Goal: Task Accomplishment & Management: Manage account settings

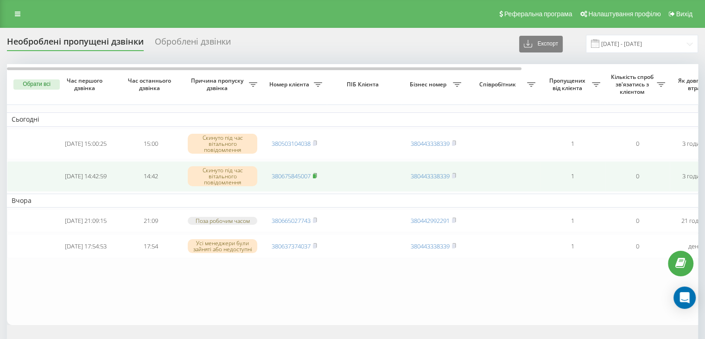
click at [317, 174] on icon at bounding box center [315, 176] width 4 height 6
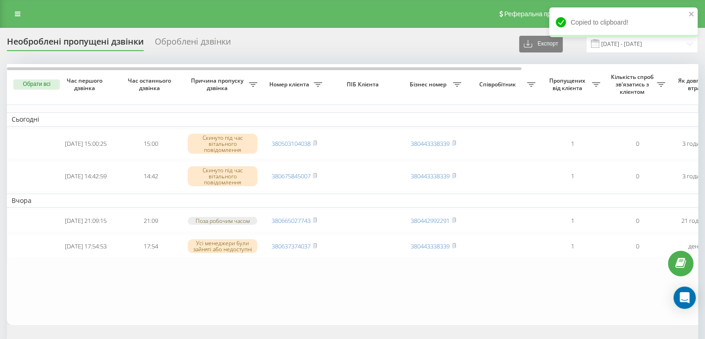
click at [361, 272] on table "Сьогодні 2025-09-22 15:00:25 15:00 Скинуто під час вітального повідомлення 3805…" at bounding box center [471, 194] width 928 height 261
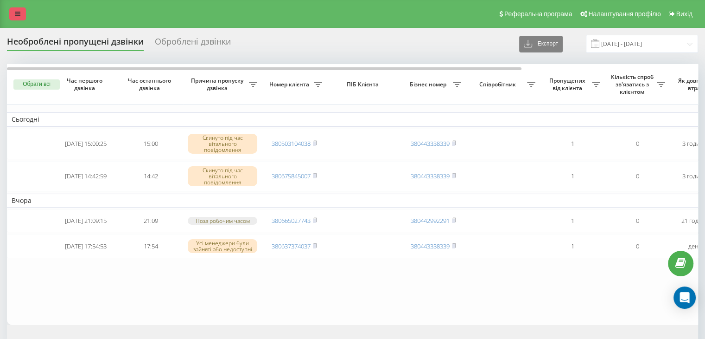
click at [19, 11] on icon at bounding box center [18, 14] width 6 height 6
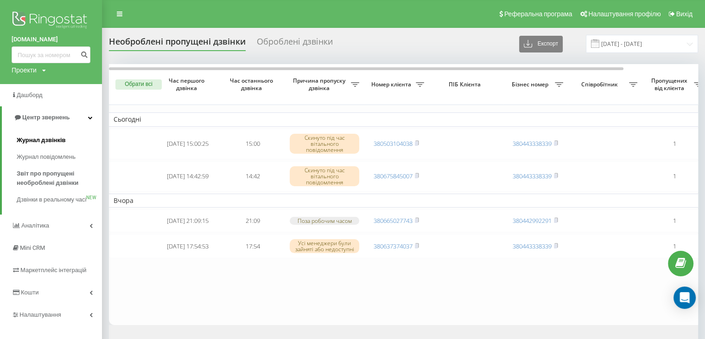
click at [36, 144] on span "Журнал дзвінків" at bounding box center [41, 139] width 49 height 9
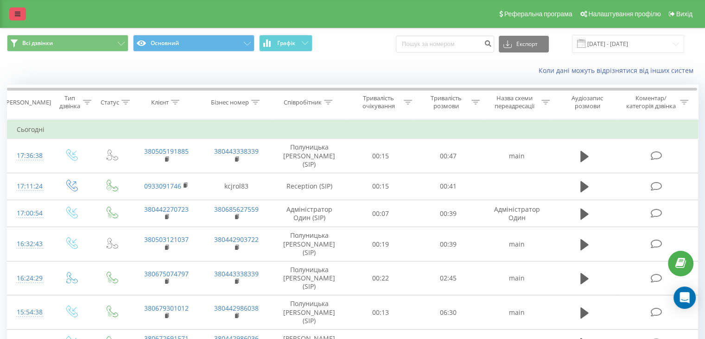
click at [13, 12] on link at bounding box center [17, 13] width 17 height 13
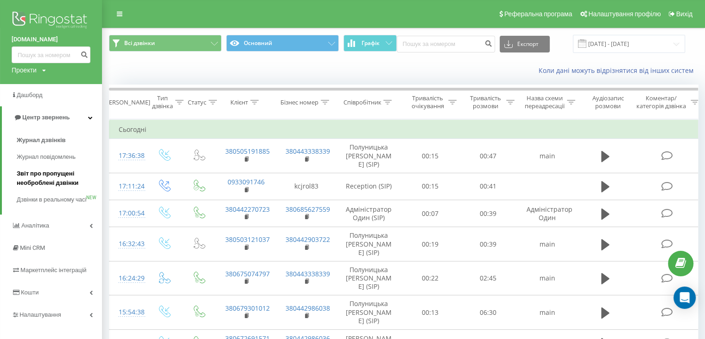
click at [28, 173] on span "Звіт про пропущені необроблені дзвінки" at bounding box center [57, 178] width 81 height 19
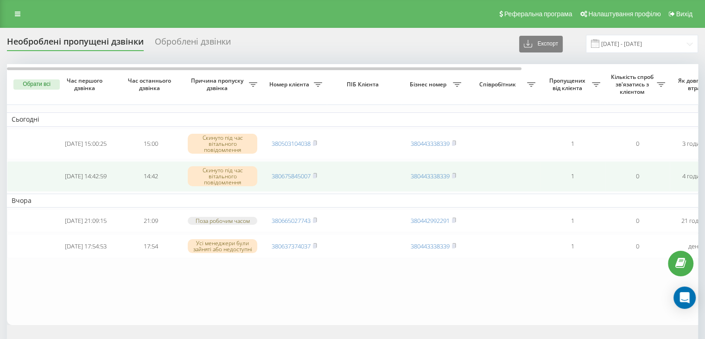
click at [34, 173] on td at bounding box center [30, 176] width 46 height 31
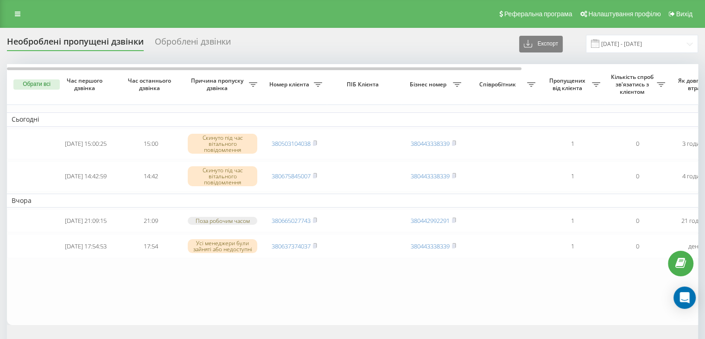
click at [48, 88] on button "Обрати всі" at bounding box center [36, 84] width 46 height 10
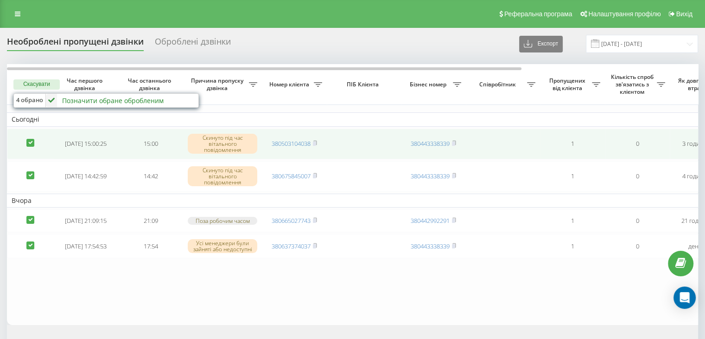
click at [26, 139] on label at bounding box center [30, 139] width 8 height 0
checkbox input "false"
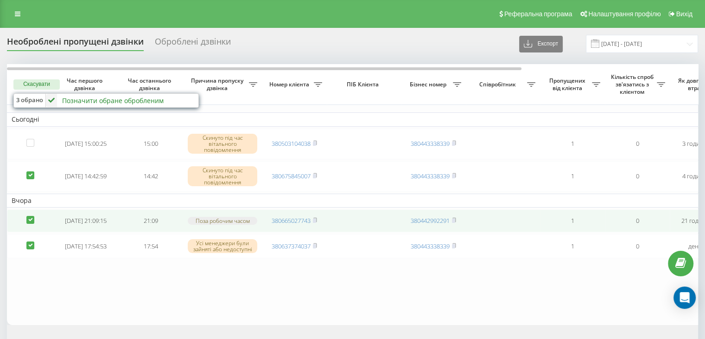
click at [34, 216] on label at bounding box center [30, 216] width 8 height 0
checkbox input "false"
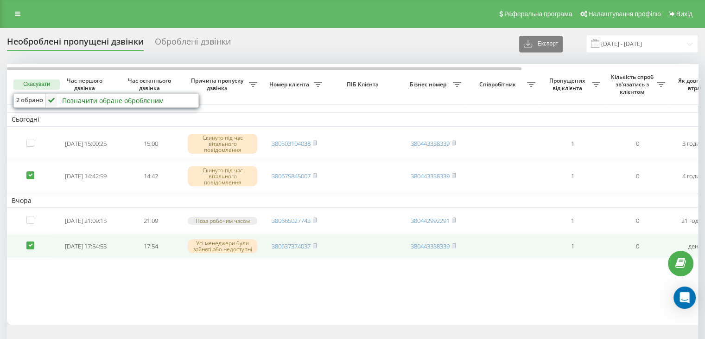
click at [32, 241] on label at bounding box center [30, 241] width 8 height 0
checkbox input "false"
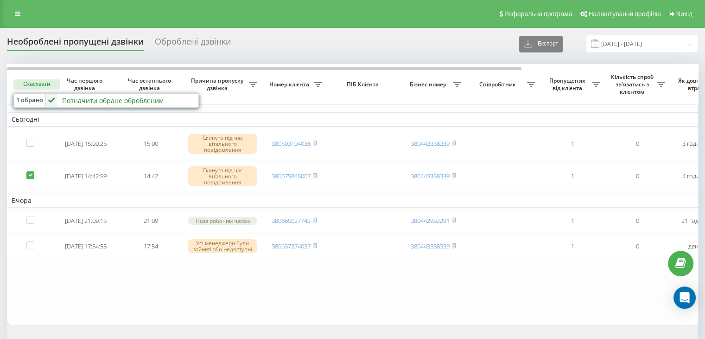
click at [96, 104] on div "Позначити обране обробленим" at bounding box center [113, 100] width 102 height 9
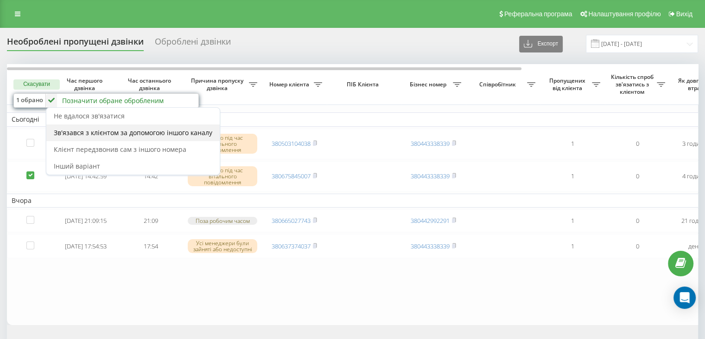
click at [111, 135] on span "Зв'язався з клієнтом за допомогою іншого каналу" at bounding box center [133, 132] width 159 height 9
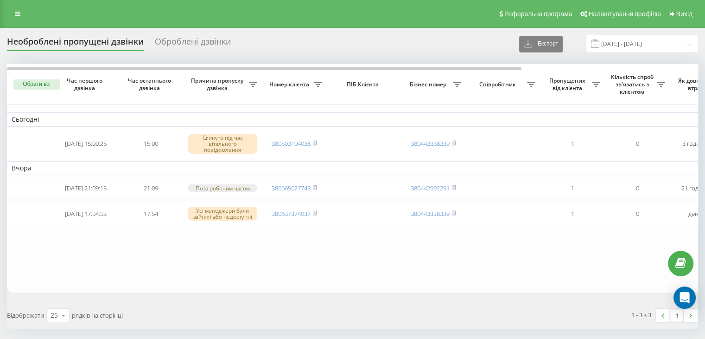
click at [46, 81] on button "Обрати всі" at bounding box center [36, 84] width 46 height 10
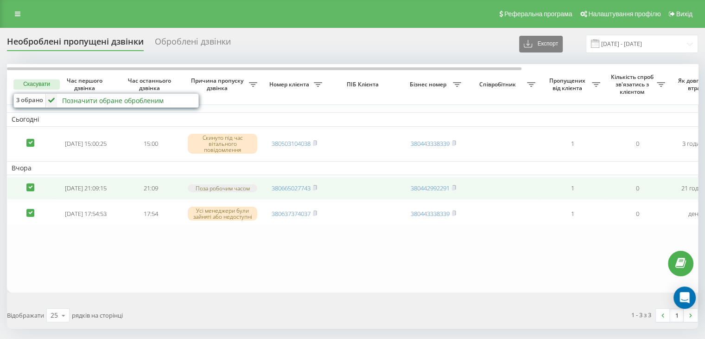
click at [34, 183] on label at bounding box center [30, 183] width 8 height 0
checkbox input "false"
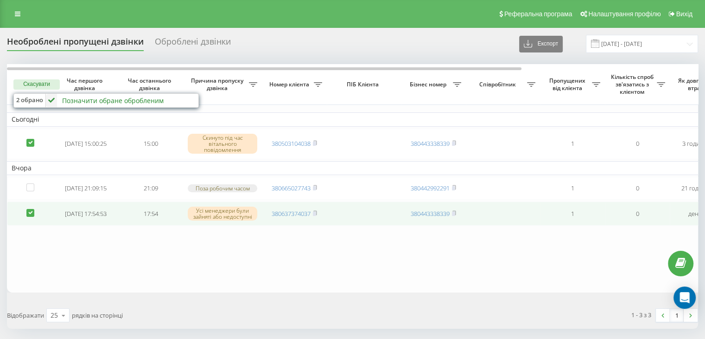
drag, startPoint x: 32, startPoint y: 212, endPoint x: 36, endPoint y: 206, distance: 7.2
click at [32, 209] on label at bounding box center [30, 209] width 8 height 0
checkbox input "false"
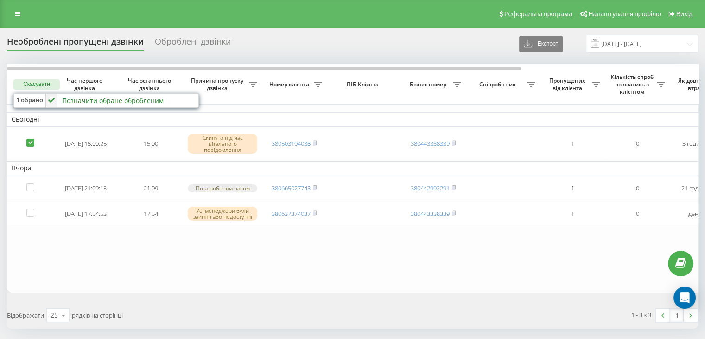
click at [107, 99] on div "Позначити обране обробленим" at bounding box center [113, 100] width 102 height 9
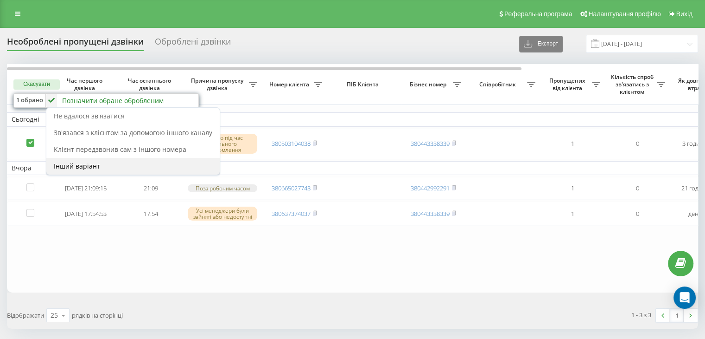
click at [97, 167] on span "Інший варіант" at bounding box center [77, 165] width 46 height 9
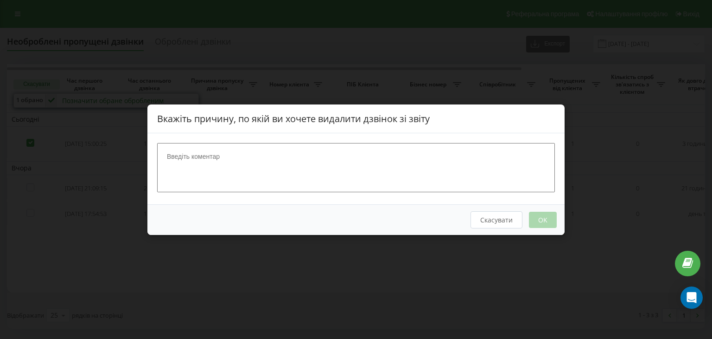
click at [247, 149] on textarea at bounding box center [356, 166] width 398 height 49
type textarea "Пацієнт підтвердив візит"
click at [542, 217] on button "OK" at bounding box center [543, 219] width 28 height 16
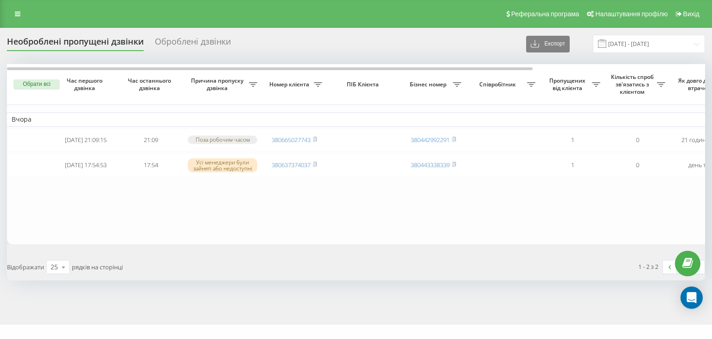
click at [5, 14] on div "Реферальна програма Налаштування профілю Вихід" at bounding box center [356, 14] width 712 height 28
click at [11, 15] on link at bounding box center [17, 13] width 17 height 13
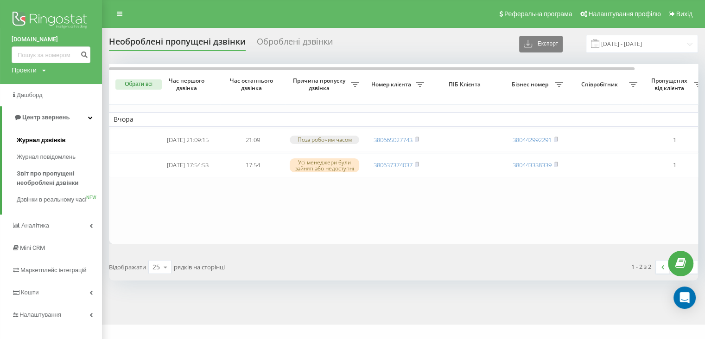
click at [49, 138] on span "Журнал дзвінків" at bounding box center [41, 139] width 49 height 9
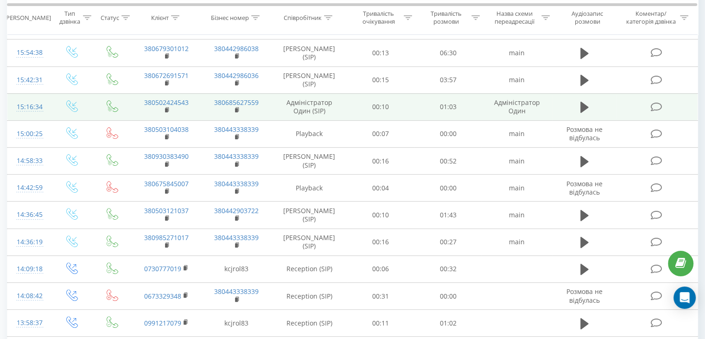
scroll to position [278, 0]
